Goal: Task Accomplishment & Management: Use online tool/utility

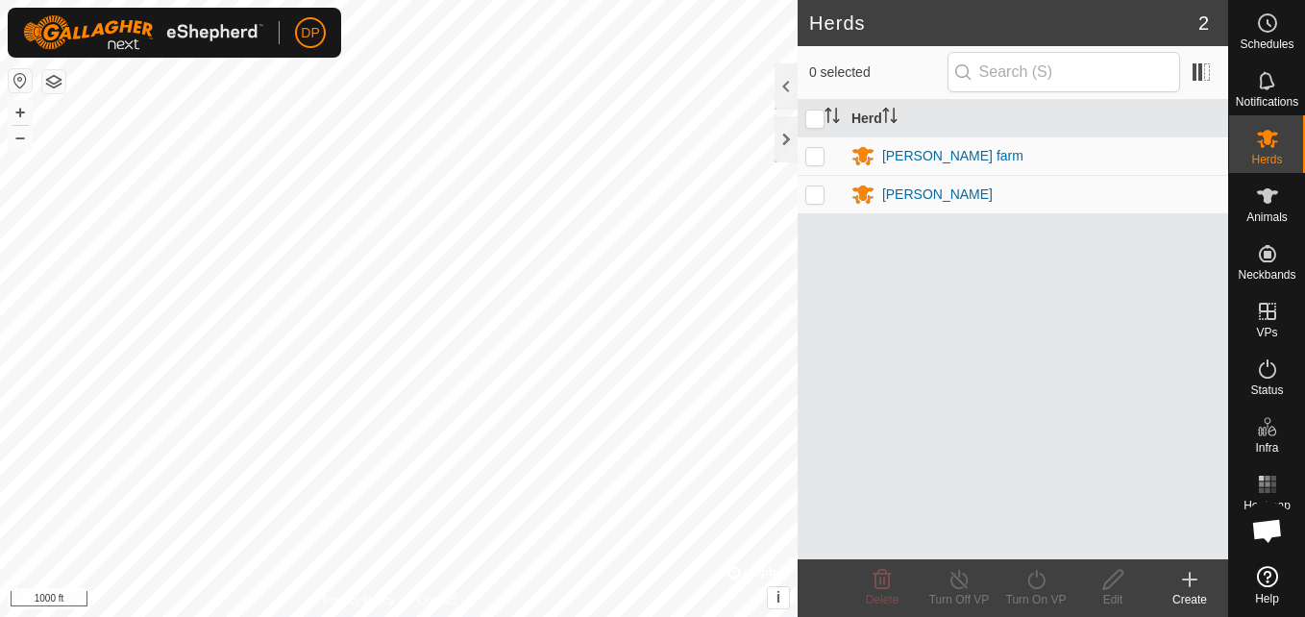
scroll to position [1959, 0]
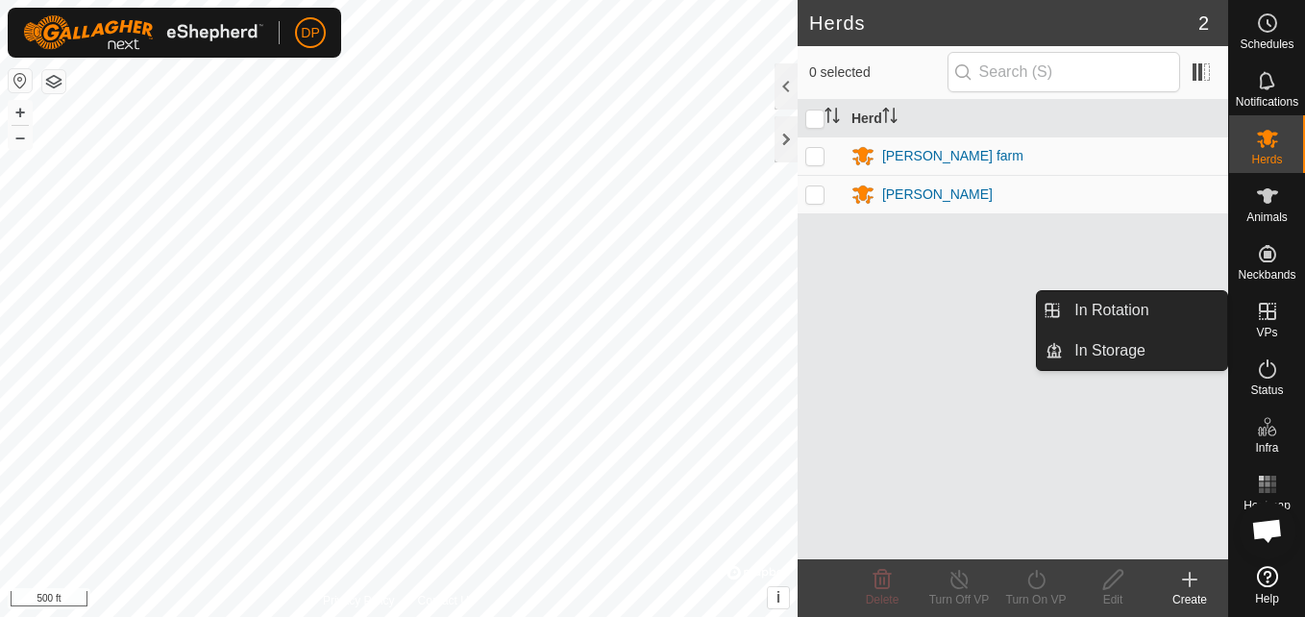
click at [1277, 310] on icon at bounding box center [1267, 311] width 23 height 23
click at [1187, 308] on link "In Rotation" at bounding box center [1144, 310] width 164 height 38
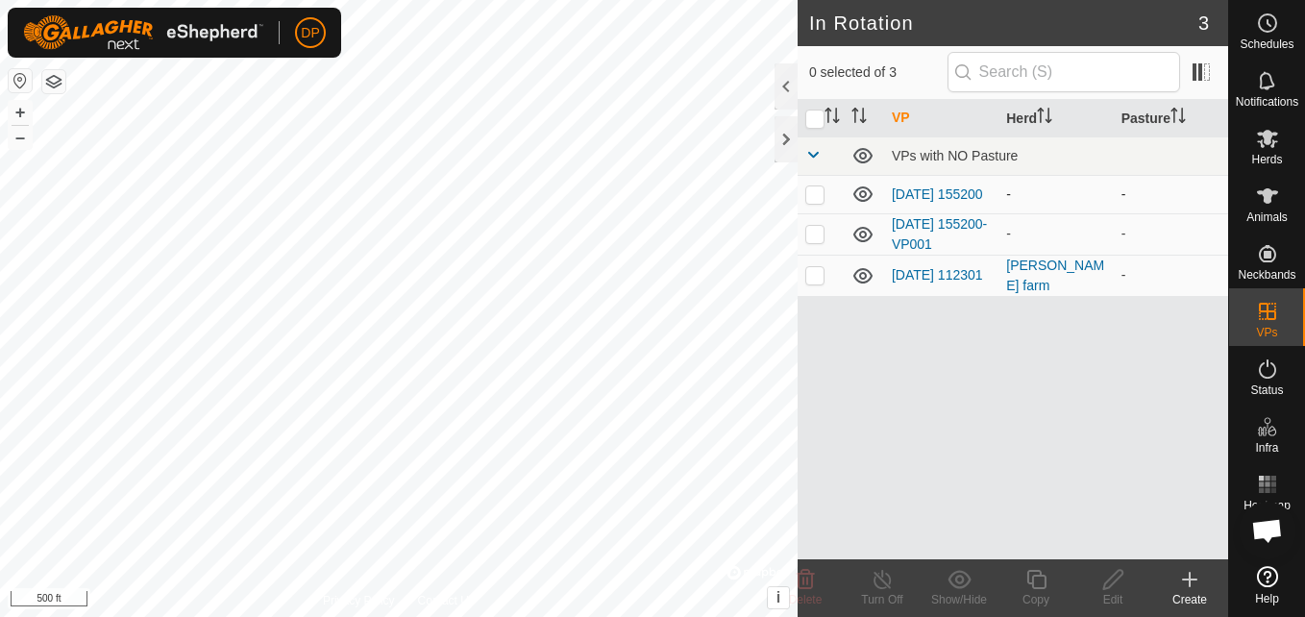
click at [858, 196] on icon at bounding box center [862, 194] width 23 height 23
click at [851, 231] on icon at bounding box center [862, 234] width 23 height 23
click at [813, 279] on p-checkbox at bounding box center [814, 274] width 19 height 15
checkbox input "false"
